Goal: Information Seeking & Learning: Check status

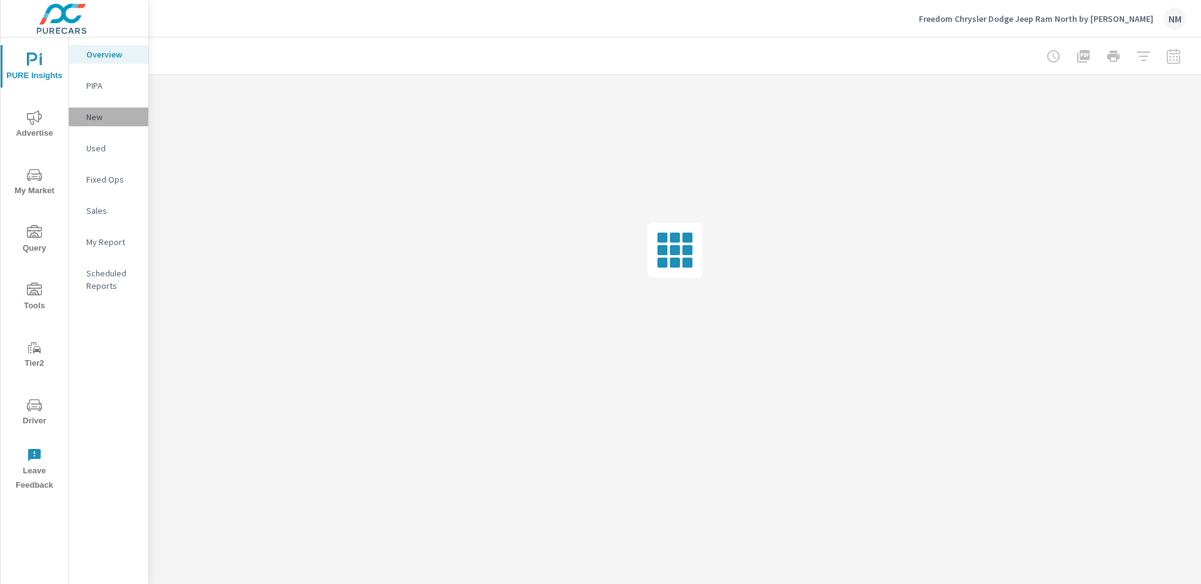
click at [115, 113] on p "New" at bounding box center [112, 117] width 52 height 13
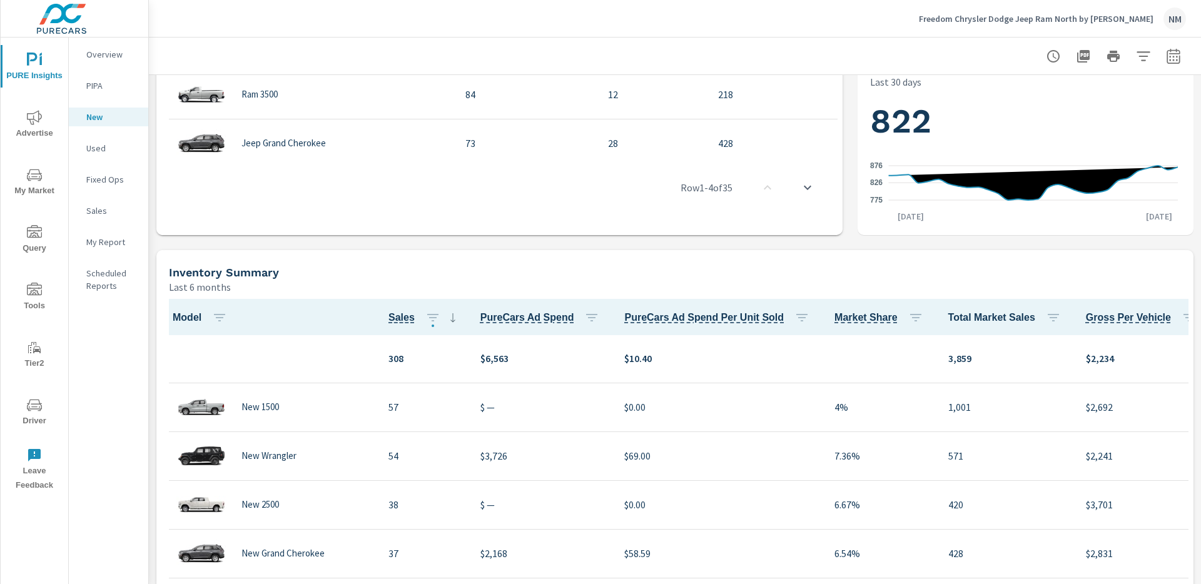
scroll to position [646, 0]
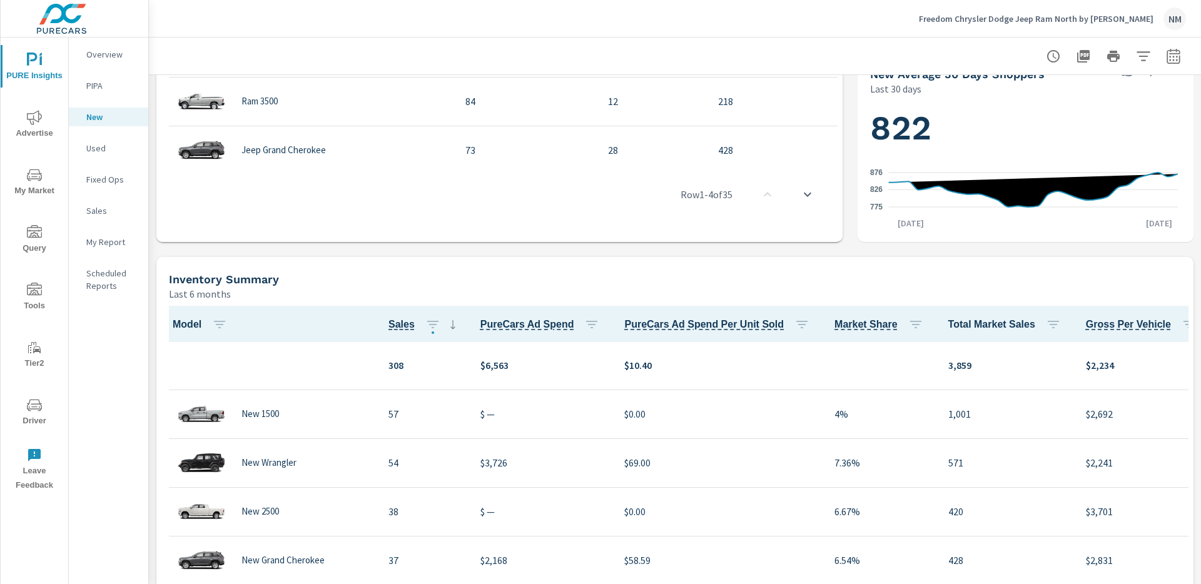
click at [34, 125] on span "Advertise" at bounding box center [34, 125] width 60 height 31
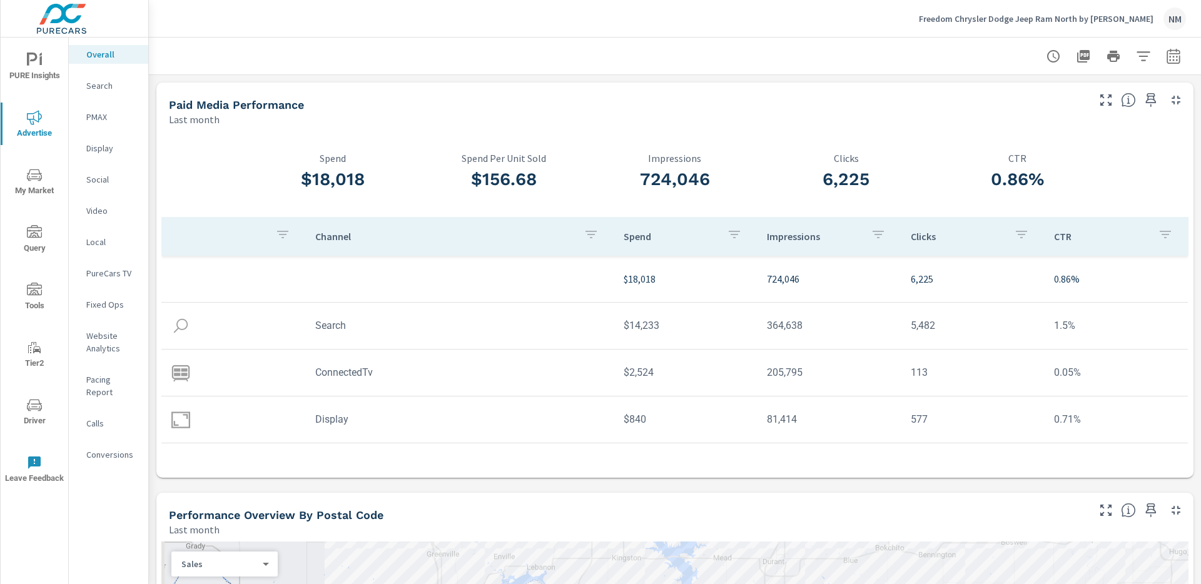
click at [1173, 46] on div at bounding box center [1113, 56] width 145 height 25
click at [1170, 57] on icon "button" at bounding box center [1174, 58] width 8 height 5
select select "Last month"
click at [1170, 57] on icon "button" at bounding box center [1174, 58] width 8 height 5
click at [23, 412] on span "Driver" at bounding box center [34, 413] width 60 height 31
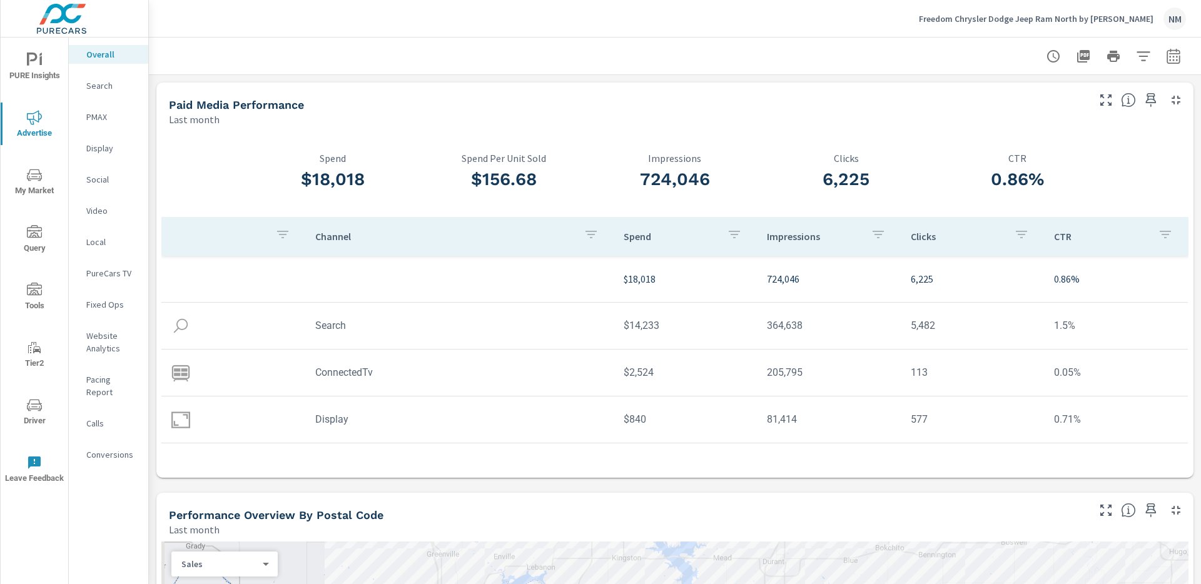
click at [105, 97] on nav "Overall Search PMAX Display Social Video Local PureCars TV Fixed Ops Website An…" at bounding box center [108, 260] width 79 height 444
click at [108, 93] on div "Search" at bounding box center [108, 85] width 79 height 19
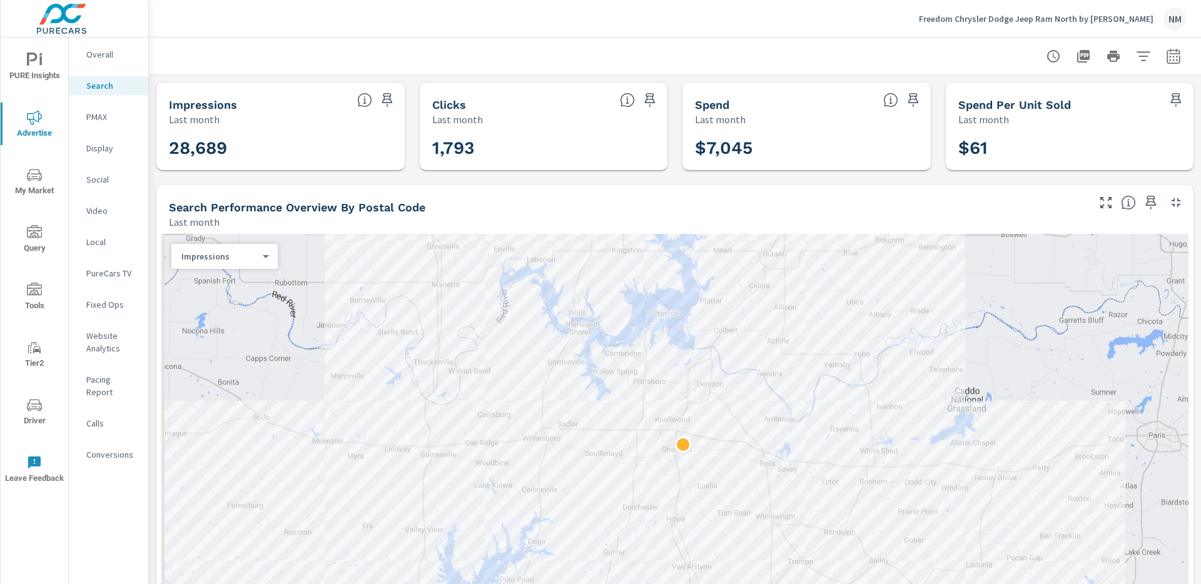
click at [1167, 62] on icon "button" at bounding box center [1173, 55] width 13 height 15
select select "Last month"
click at [1056, 134] on p "+ Add comparison" at bounding box center [1077, 141] width 160 height 15
select select "Previous period"
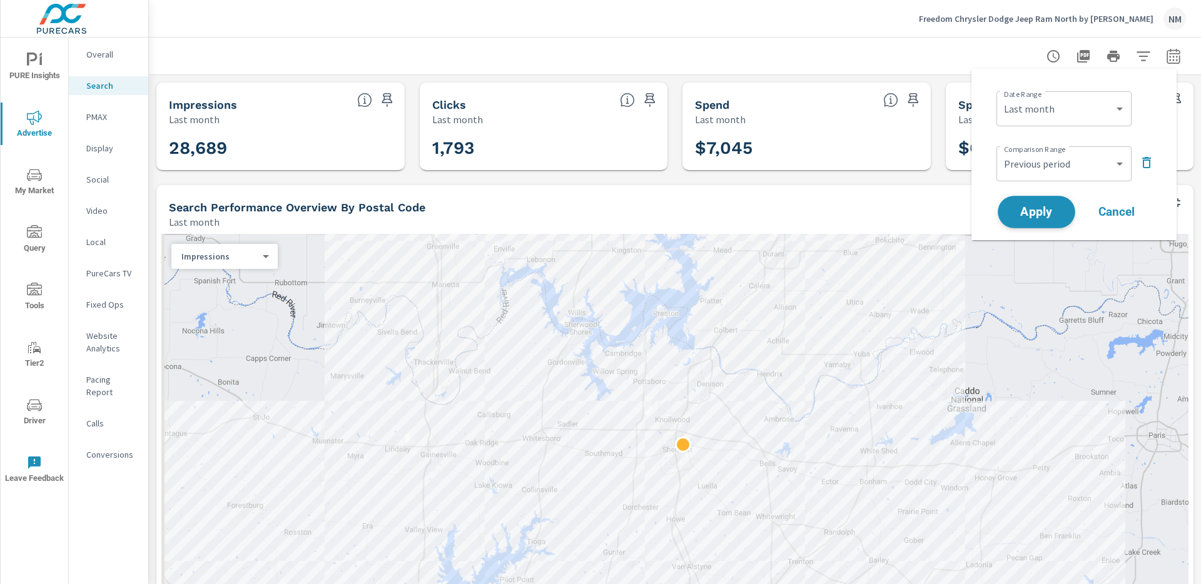
click at [1042, 208] on span "Apply" at bounding box center [1036, 213] width 51 height 12
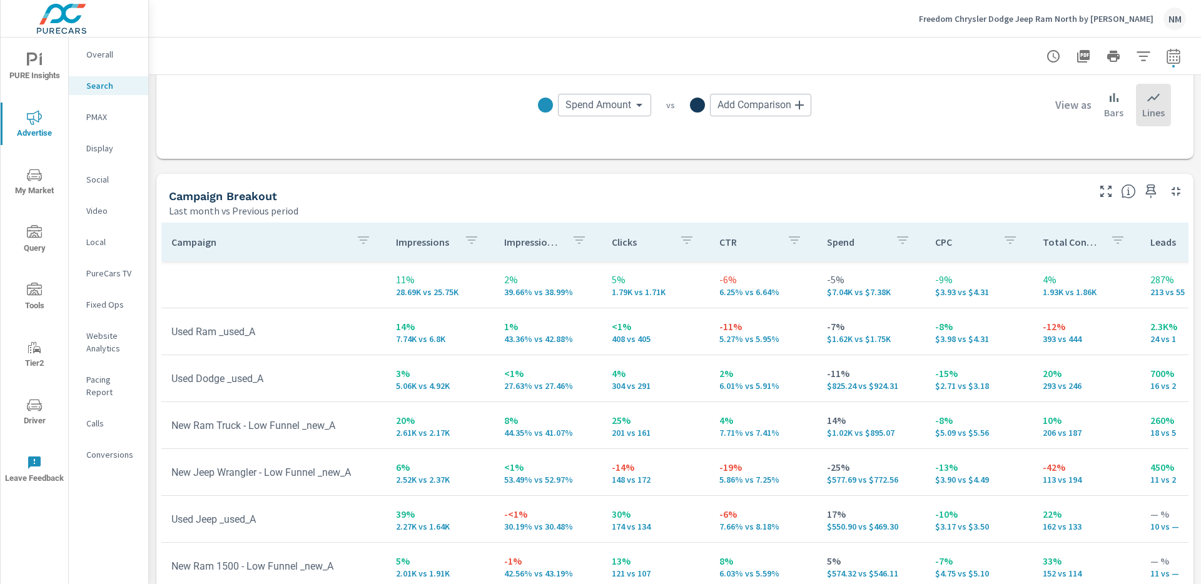
scroll to position [1116, 0]
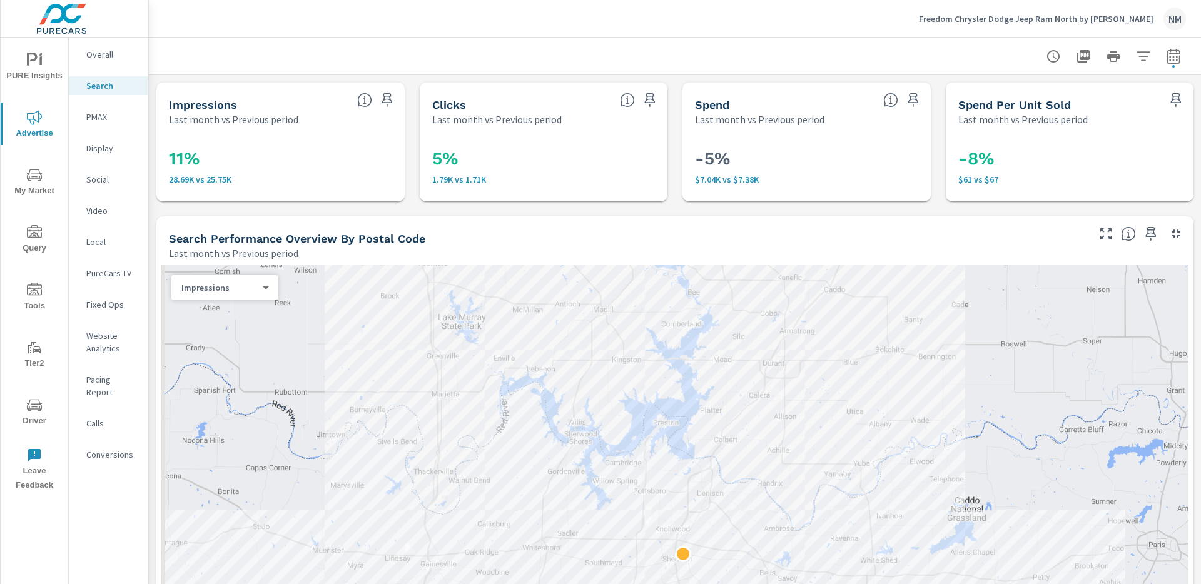
click at [84, 101] on nav "Overall Search PMAX Display Social Video Local PureCars TV Fixed Ops Website An…" at bounding box center [108, 260] width 79 height 444
click at [94, 111] on p "PMAX" at bounding box center [112, 117] width 52 height 13
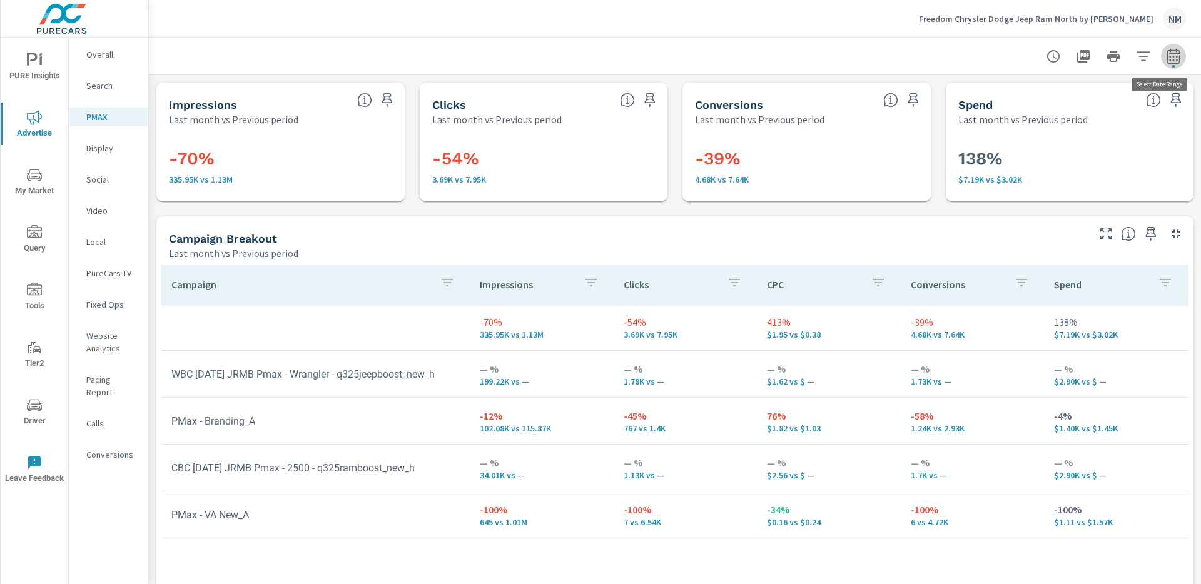
click at [1161, 56] on button "button" at bounding box center [1173, 56] width 25 height 25
select select "Last month"
select select "Previous period"
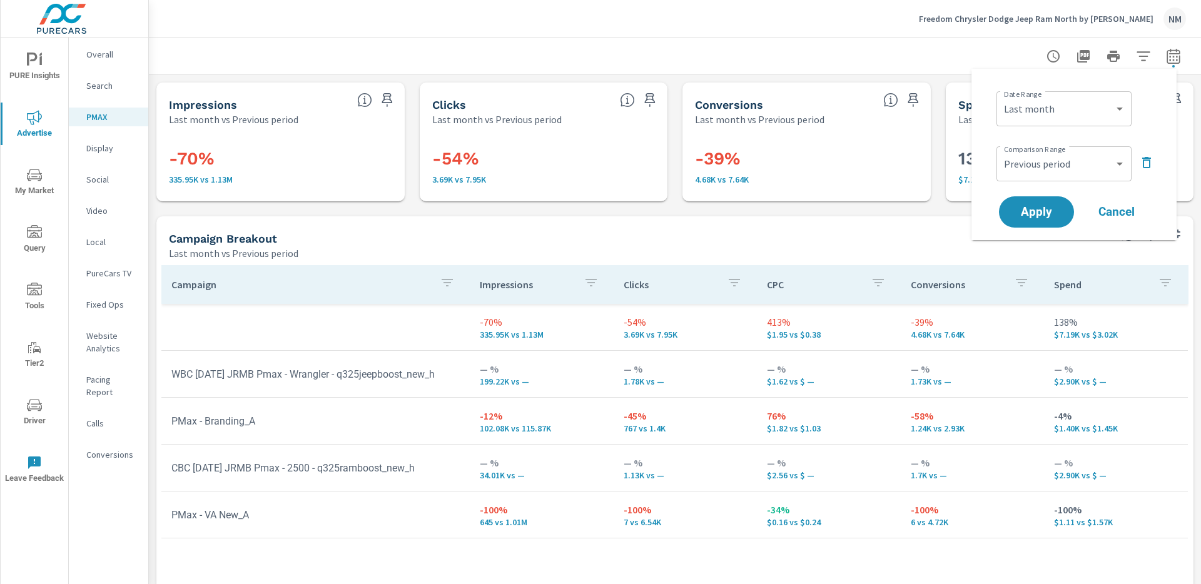
click at [1161, 56] on button "button" at bounding box center [1173, 56] width 25 height 25
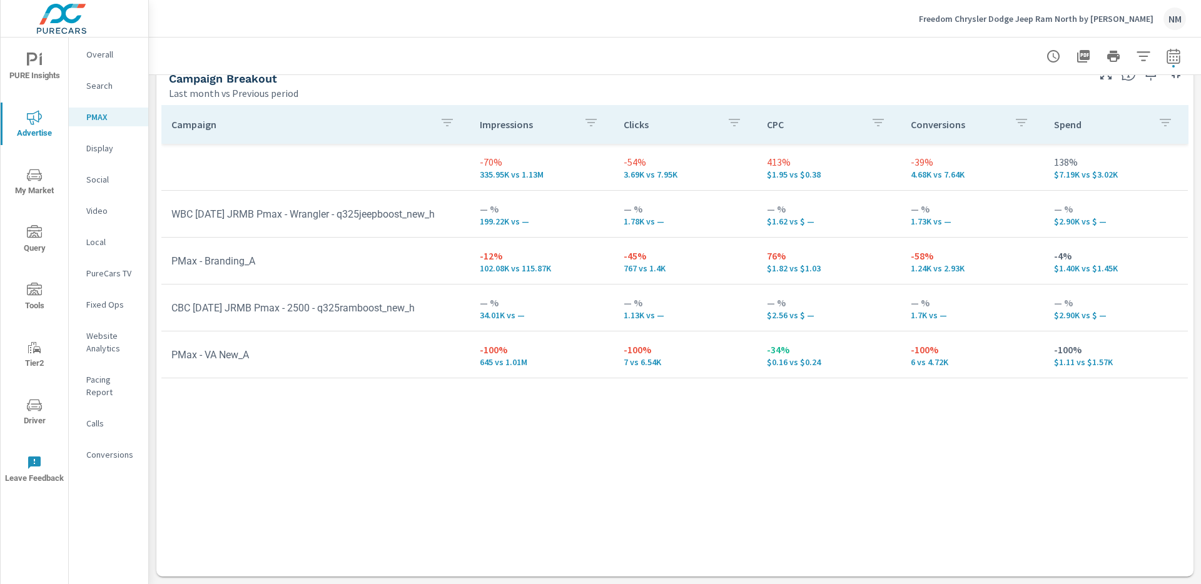
scroll to position [141, 0]
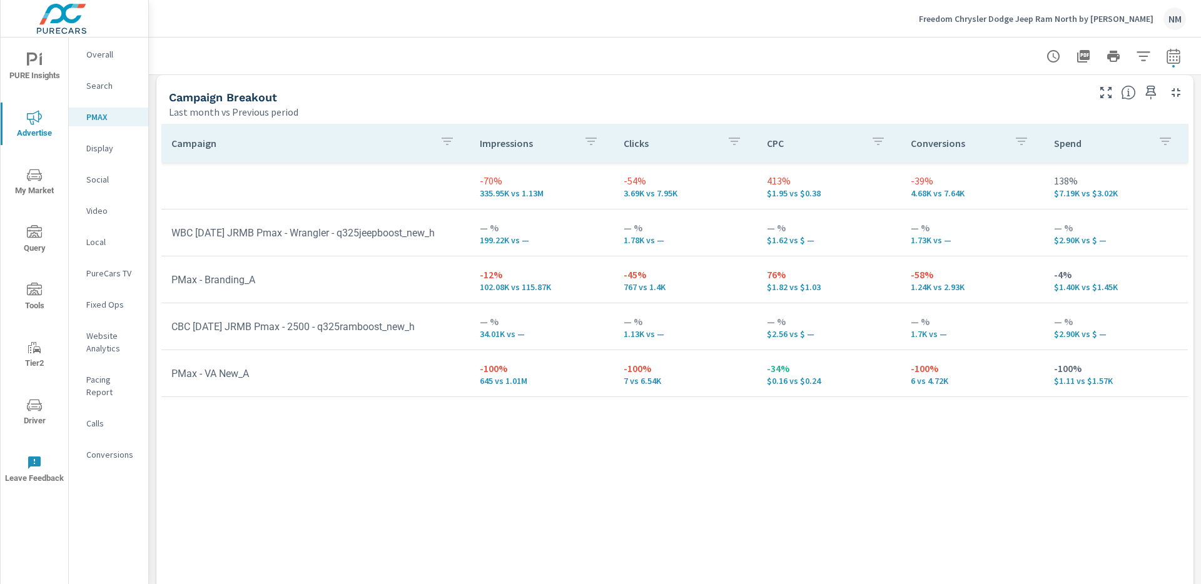
click at [1114, 17] on p "Freedom Chrysler Dodge Jeep Ram North by [PERSON_NAME]" at bounding box center [1036, 18] width 235 height 11
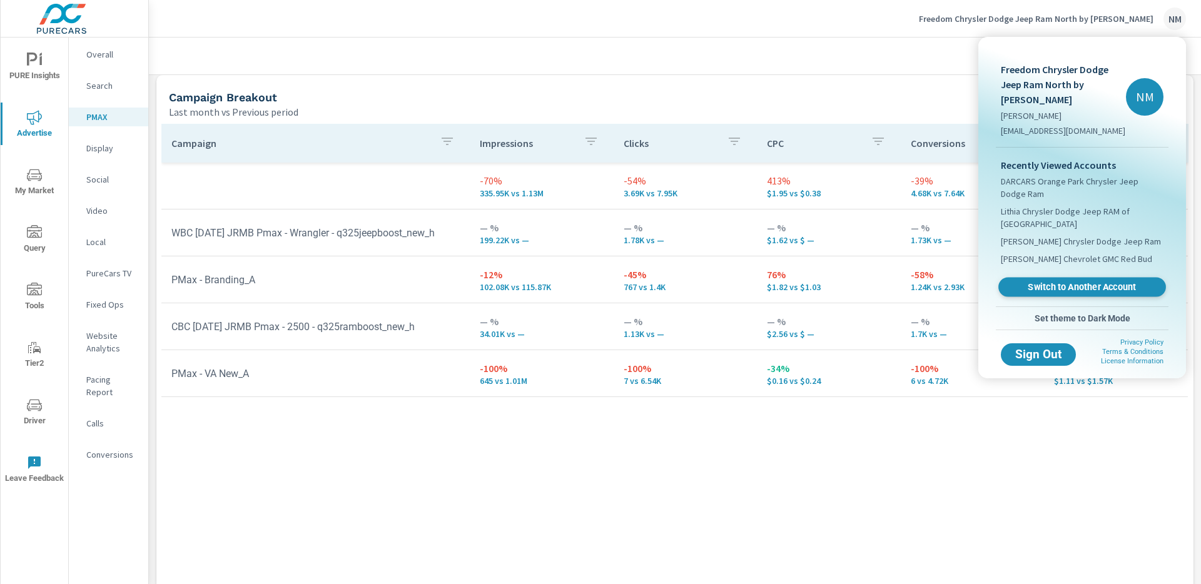
click at [1049, 282] on span "Switch to Another Account" at bounding box center [1082, 288] width 153 height 12
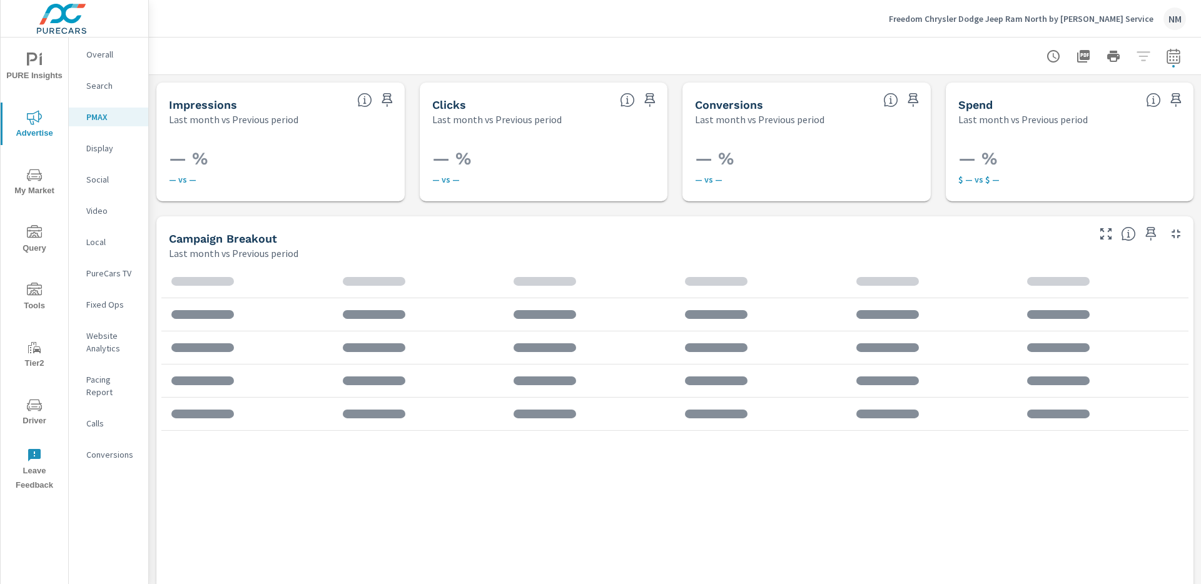
click at [100, 88] on p "Search" at bounding box center [112, 85] width 52 height 13
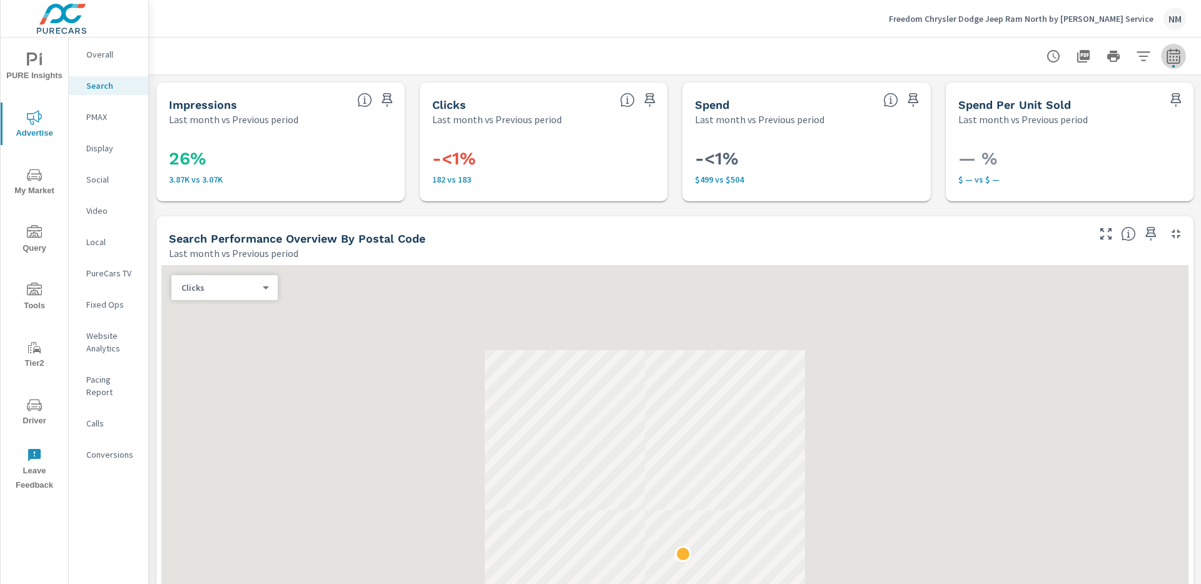
click at [1167, 59] on icon "button" at bounding box center [1173, 55] width 13 height 15
select select "Last month"
select select "Previous period"
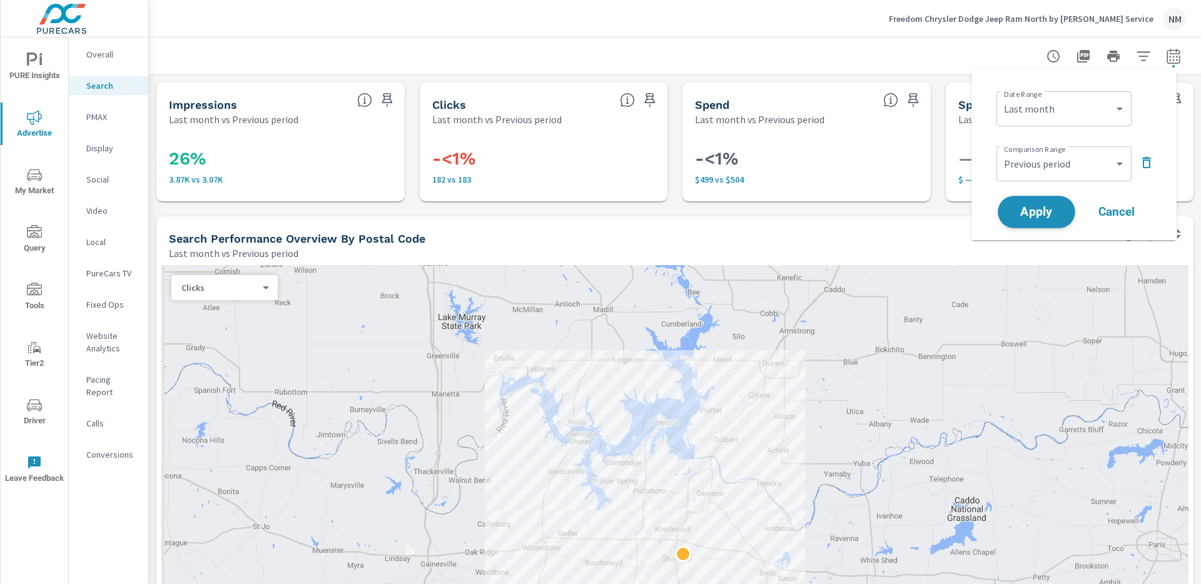
click at [1059, 204] on button "Apply" at bounding box center [1037, 212] width 78 height 33
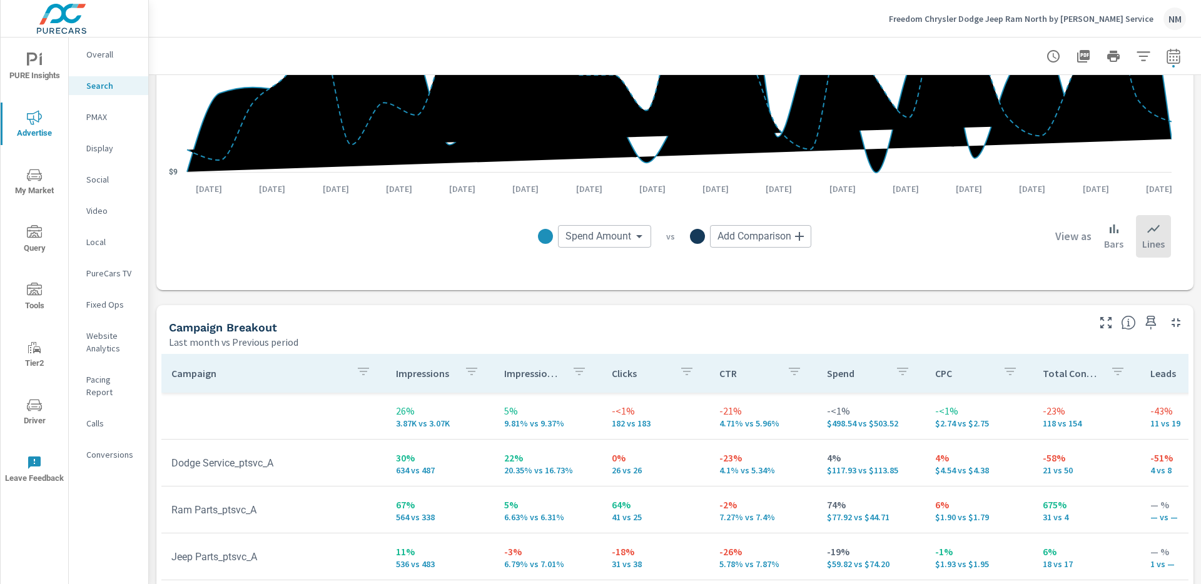
scroll to position [1069, 0]
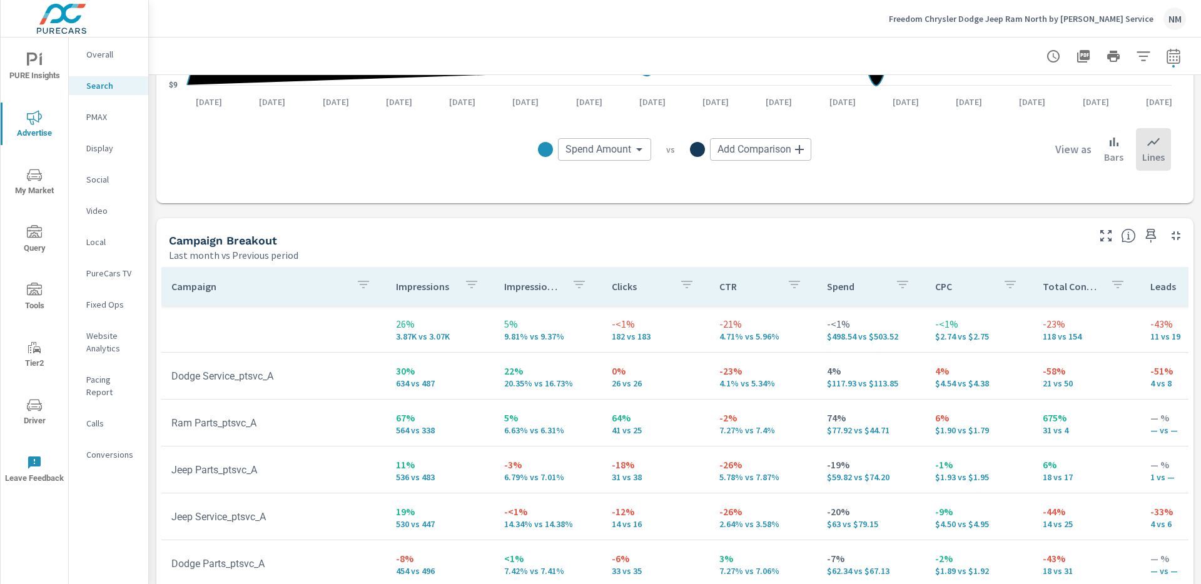
click at [25, 64] on span "PURE Insights" at bounding box center [34, 68] width 60 height 31
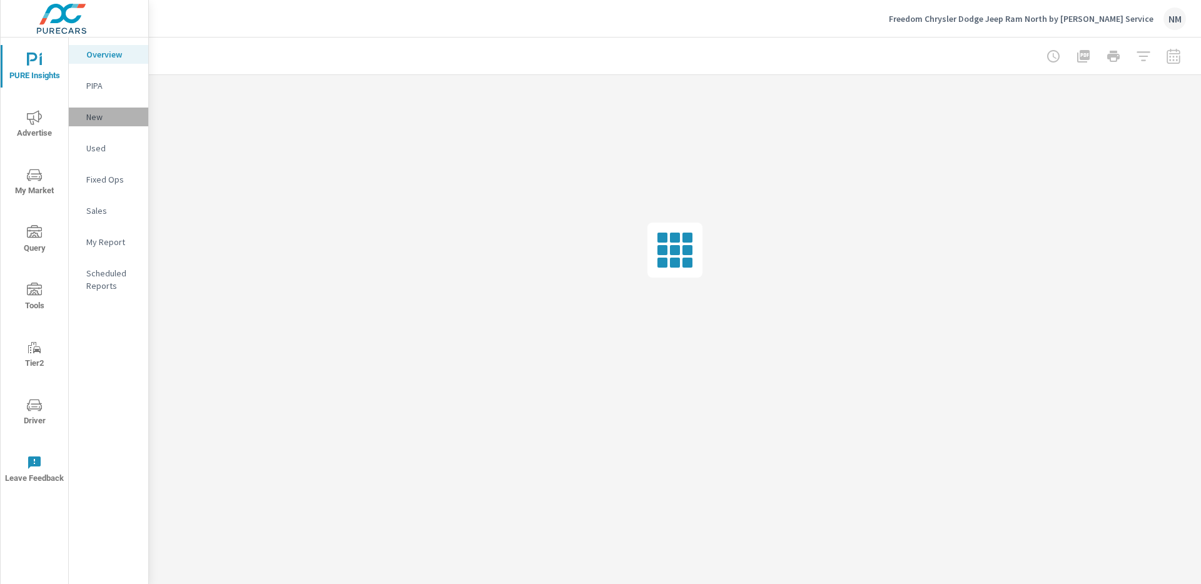
click at [101, 118] on p "New" at bounding box center [112, 117] width 52 height 13
click at [94, 55] on p "Overview" at bounding box center [112, 54] width 52 height 13
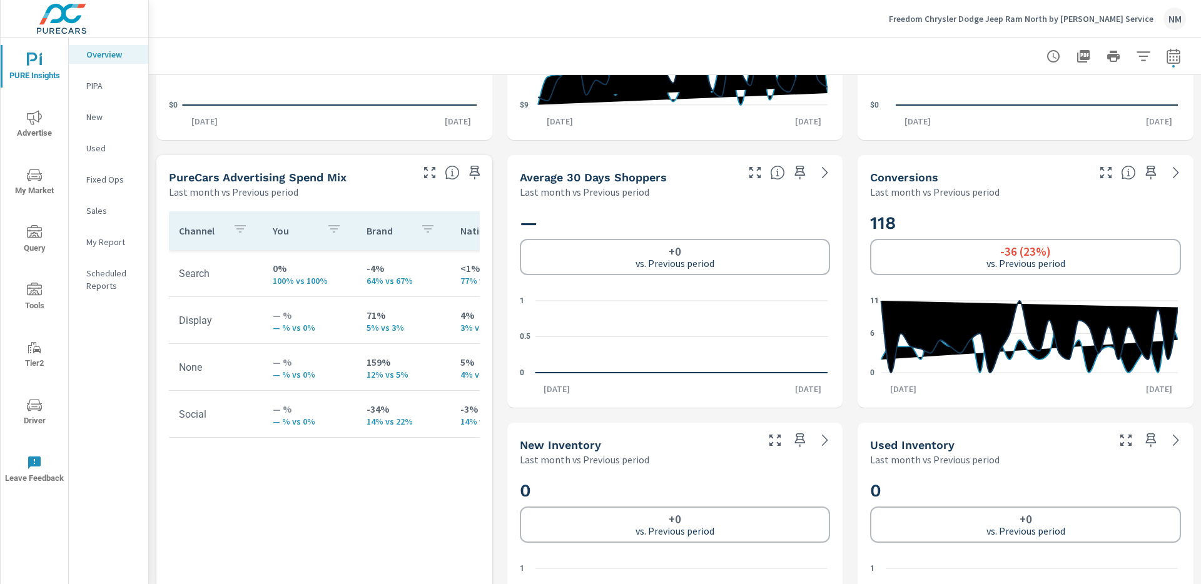
scroll to position [1, 0]
click at [38, 123] on icon "nav menu" at bounding box center [34, 117] width 15 height 15
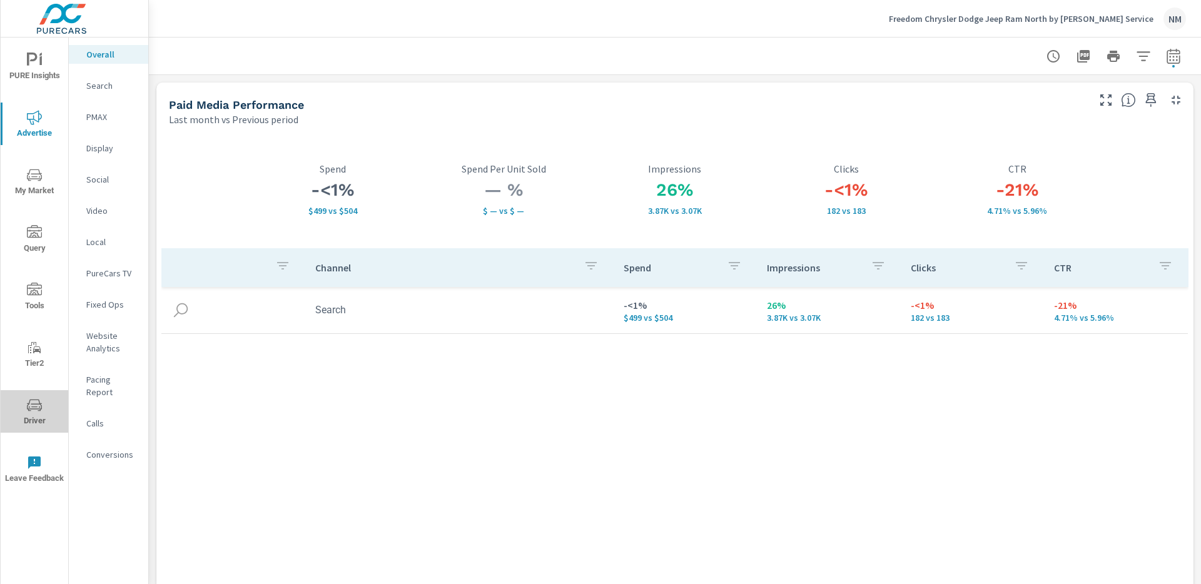
click at [29, 414] on span "Driver" at bounding box center [34, 413] width 60 height 31
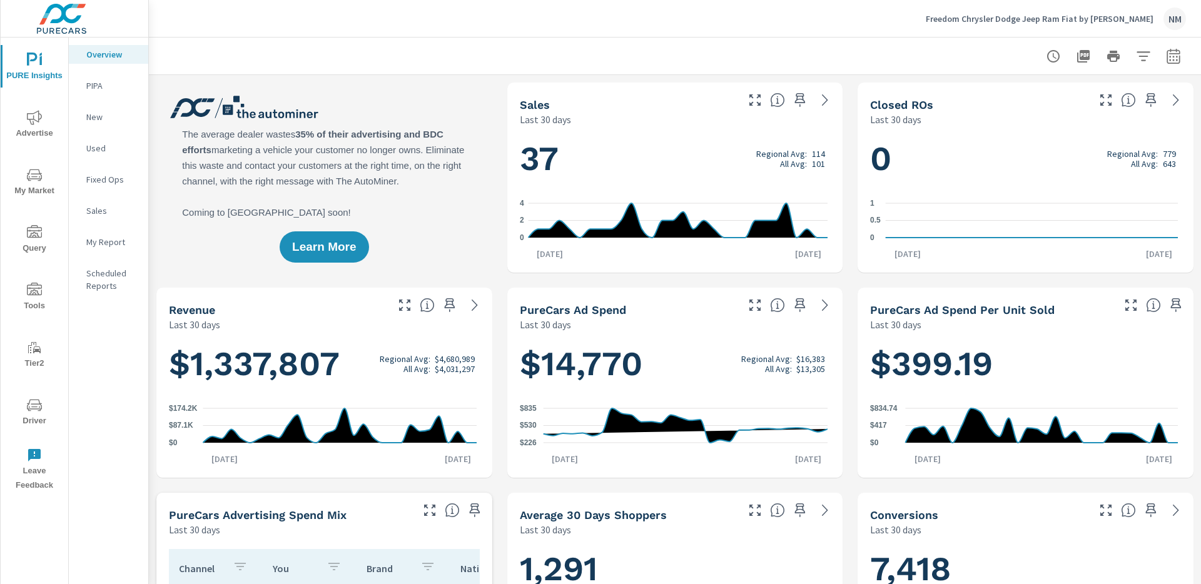
scroll to position [1, 0]
click at [31, 126] on span "Advertise" at bounding box center [34, 125] width 60 height 31
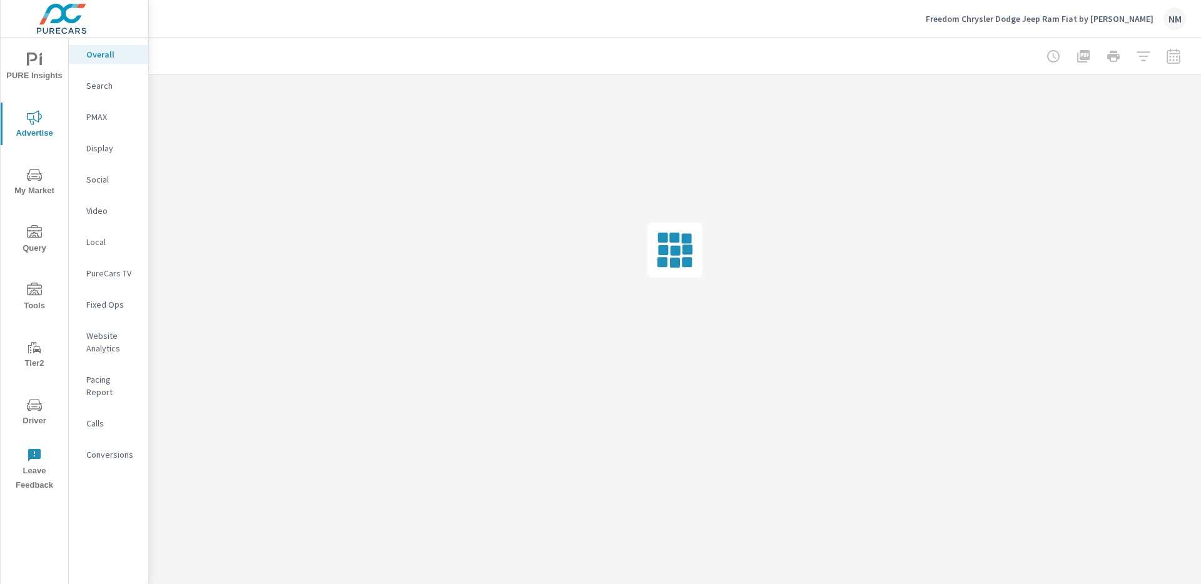
click at [34, 406] on icon "nav menu" at bounding box center [34, 405] width 15 height 15
